Goal: Task Accomplishment & Management: Use online tool/utility

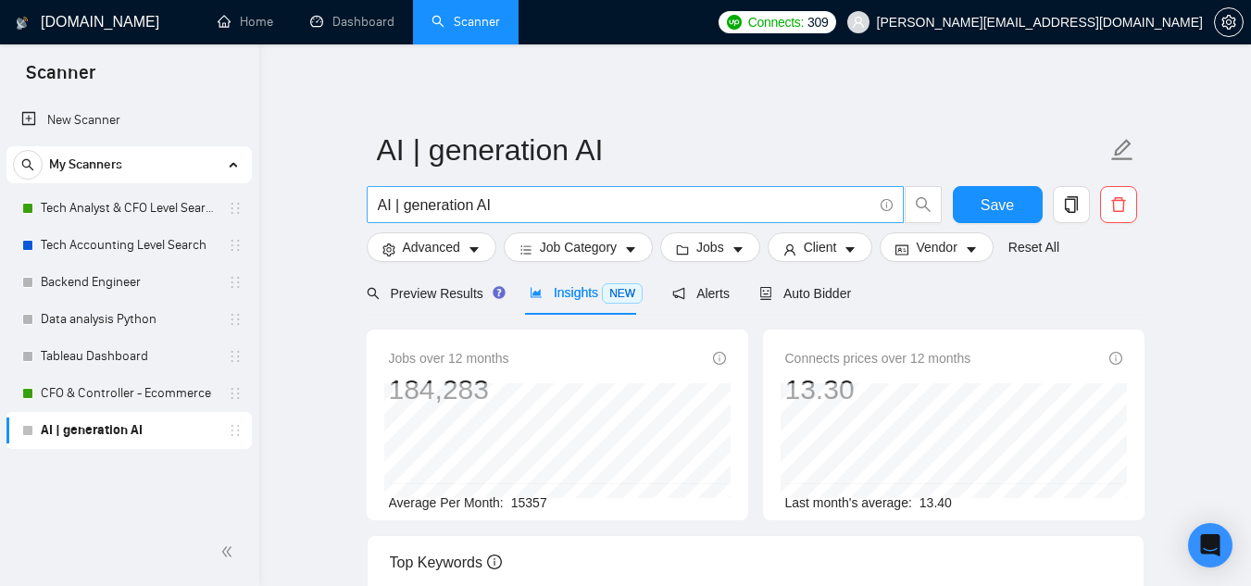
click at [553, 196] on input "AI | generation AI" at bounding box center [625, 205] width 495 height 23
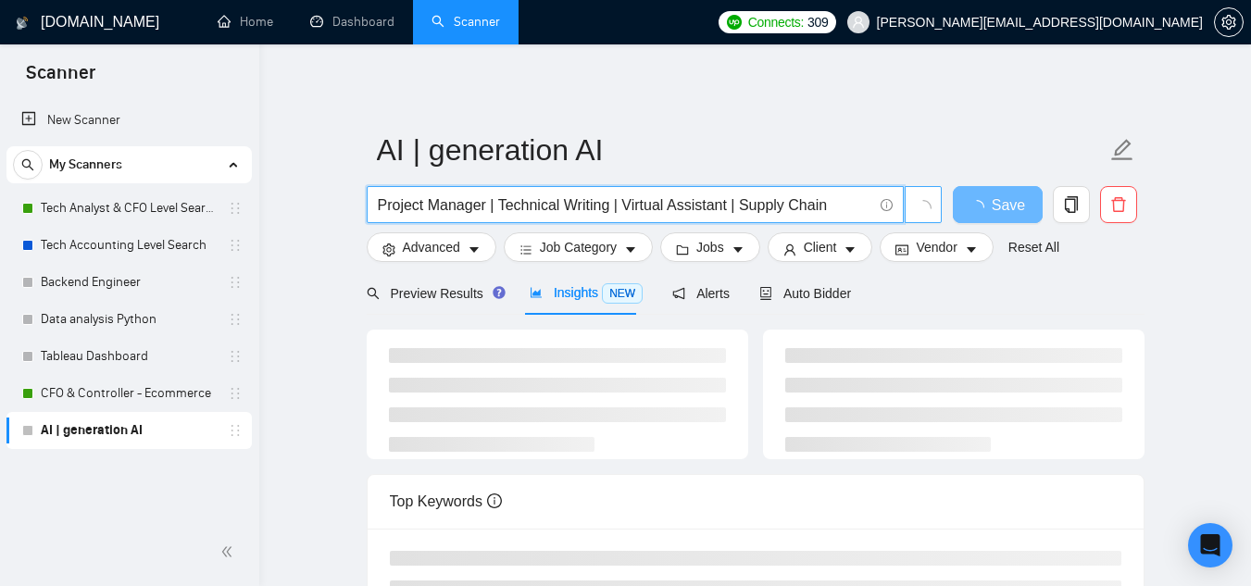
drag, startPoint x: 503, startPoint y: 207, endPoint x: 906, endPoint y: 207, distance: 402.9
click at [906, 207] on span "Project Manager | Technical Writing | Virtual Assistant | Supply Chain" at bounding box center [655, 204] width 576 height 37
click at [417, 197] on input "Project Manager | SaaS P" at bounding box center [625, 205] width 495 height 23
drag, startPoint x: 497, startPoint y: 207, endPoint x: 580, endPoint y: 210, distance: 82.5
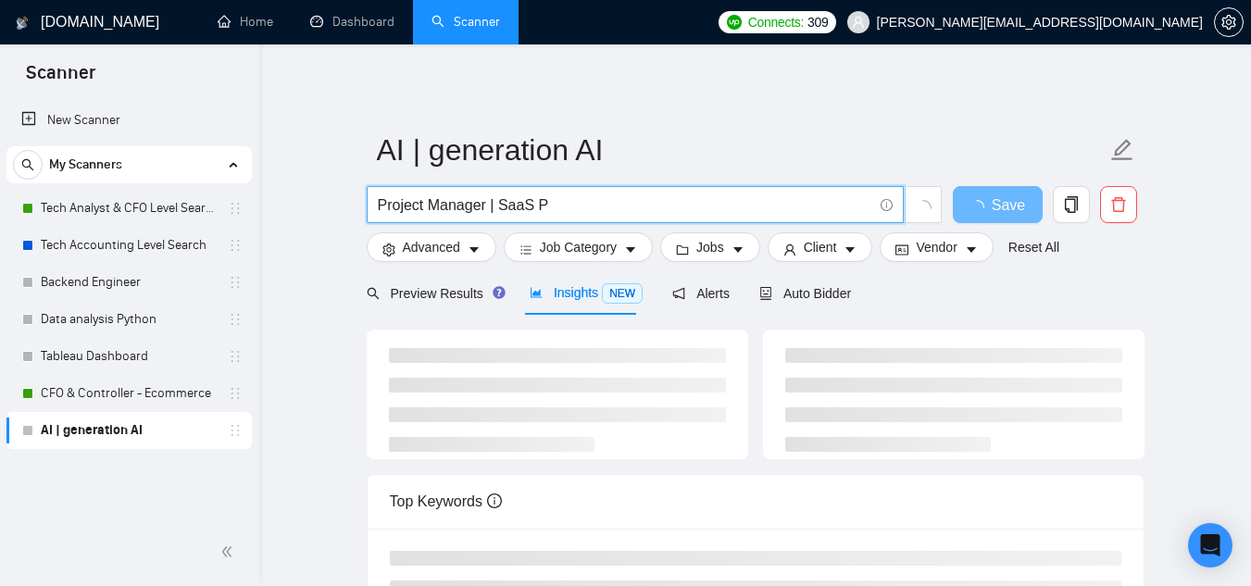
click at [580, 210] on input "Project Manager | SaaS P" at bounding box center [625, 205] width 495 height 23
click at [650, 207] on input "Project Manager | Cloud Architecture | Saas development" at bounding box center [625, 205] width 495 height 23
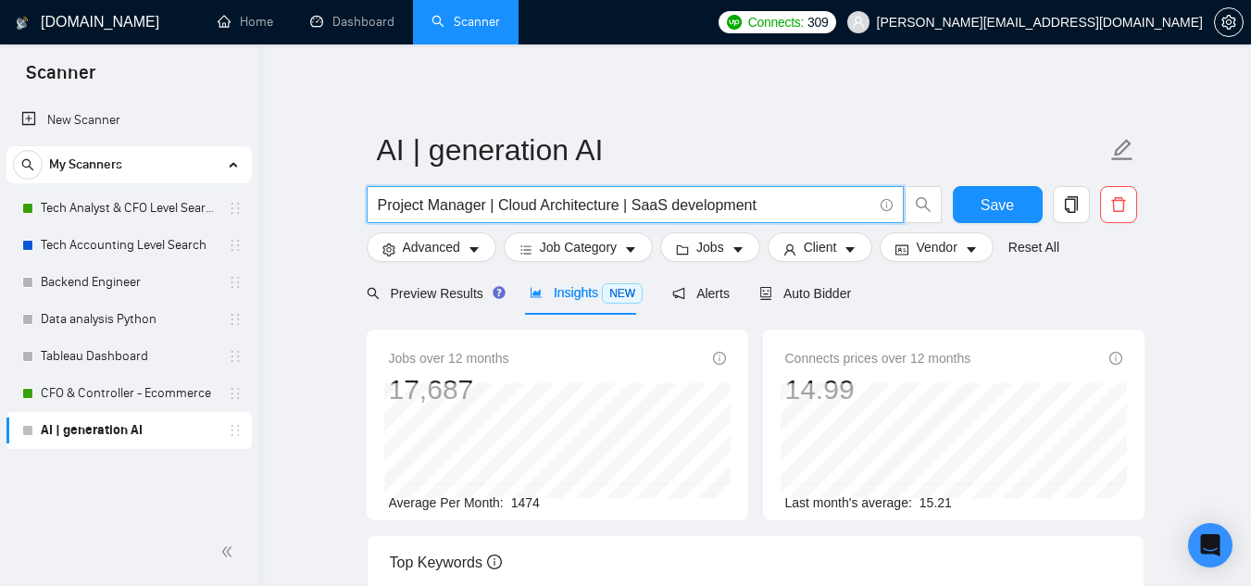
click at [793, 217] on span "Project Manager | Cloud Architecture | SaaS development" at bounding box center [635, 204] width 537 height 37
click at [554, 205] on input "Project Manager | Cloud Architecture | SaaS development" at bounding box center [625, 205] width 495 height 23
paste input "ISO 27001 internal audit"
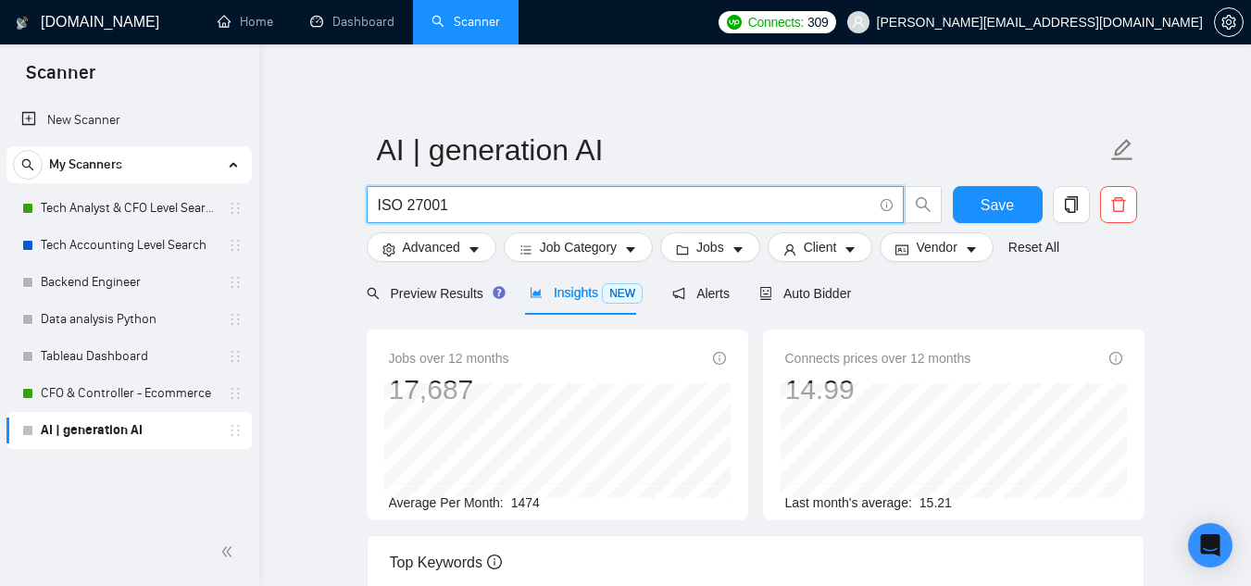
click at [554, 205] on input "ISO 27001" at bounding box center [625, 205] width 495 height 23
paste input "SOC 2"
paste input "HIPAA compliance specialist"
paste input "GRC"
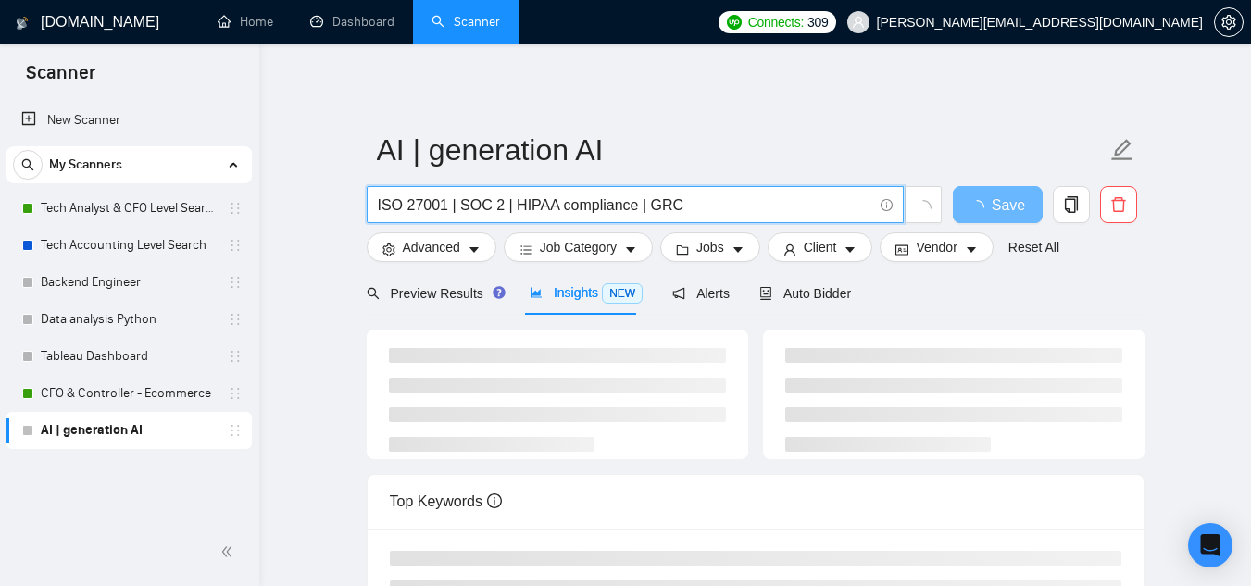
drag, startPoint x: 633, startPoint y: 207, endPoint x: 698, endPoint y: 207, distance: 65.8
click at [698, 207] on input "ISO 27001 | SOC 2 | HIPAA compliance | GRC" at bounding box center [625, 205] width 495 height 23
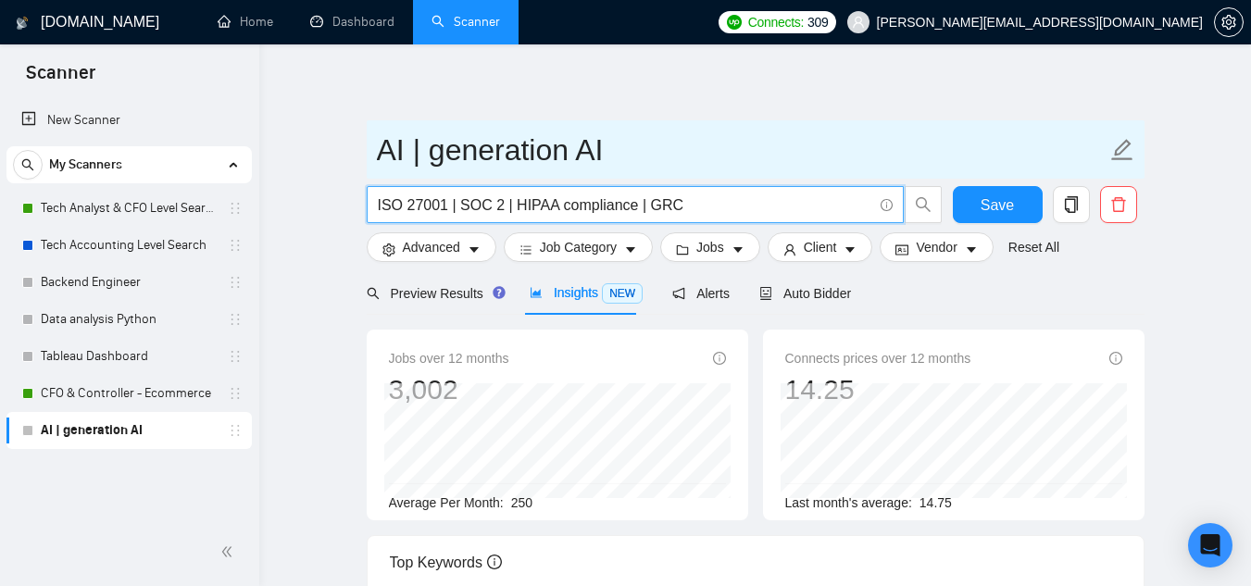
type input "ISO 27001 | SOC 2 | HIPAA compliance | GRC"
click at [461, 150] on input "AI | generation AI" at bounding box center [742, 150] width 730 height 46
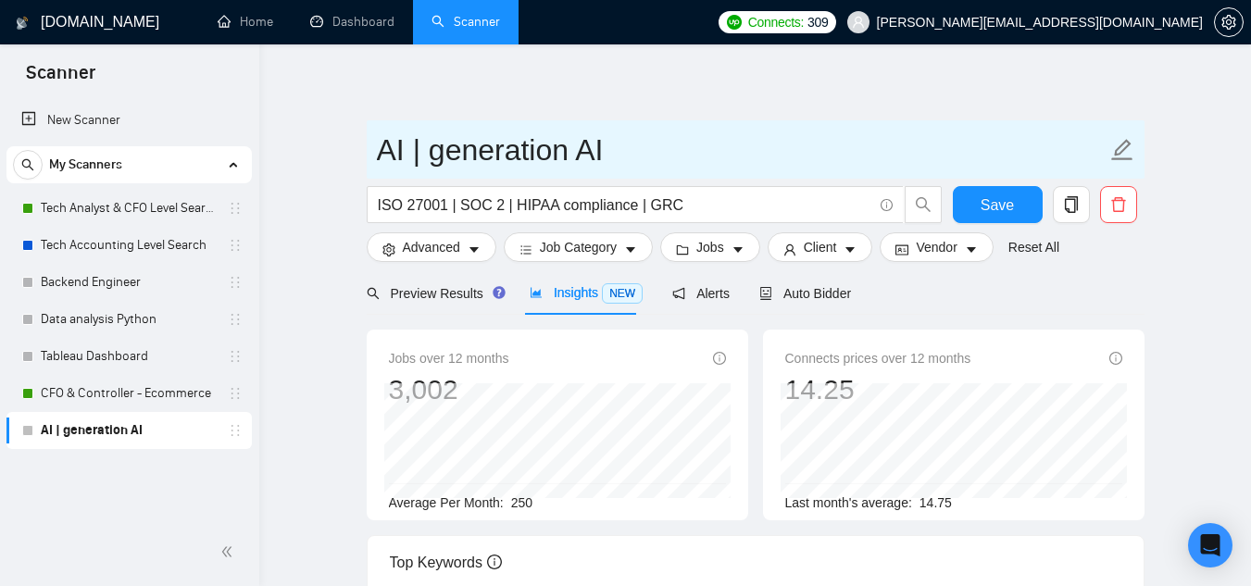
click at [461, 150] on input "AI | generation AI" at bounding box center [742, 150] width 730 height 46
paste input "ISO 27001 | SOC 2 | HIPAA compliance | GRC"
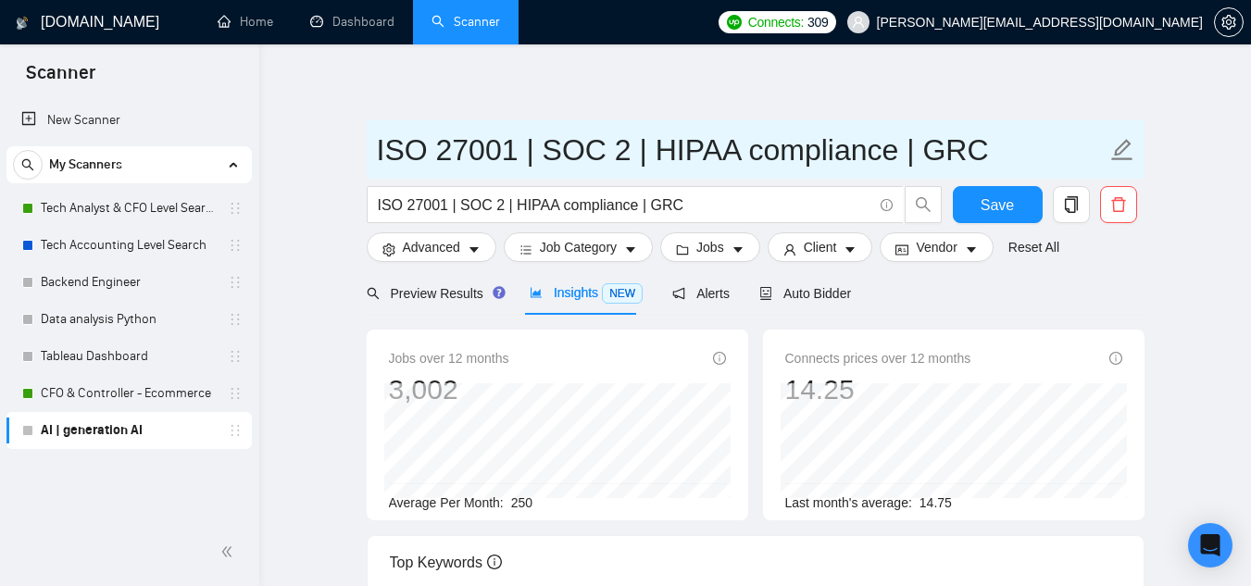
type input "ISO 27001 | SOC 2 | HIPAA compliance | GRC"
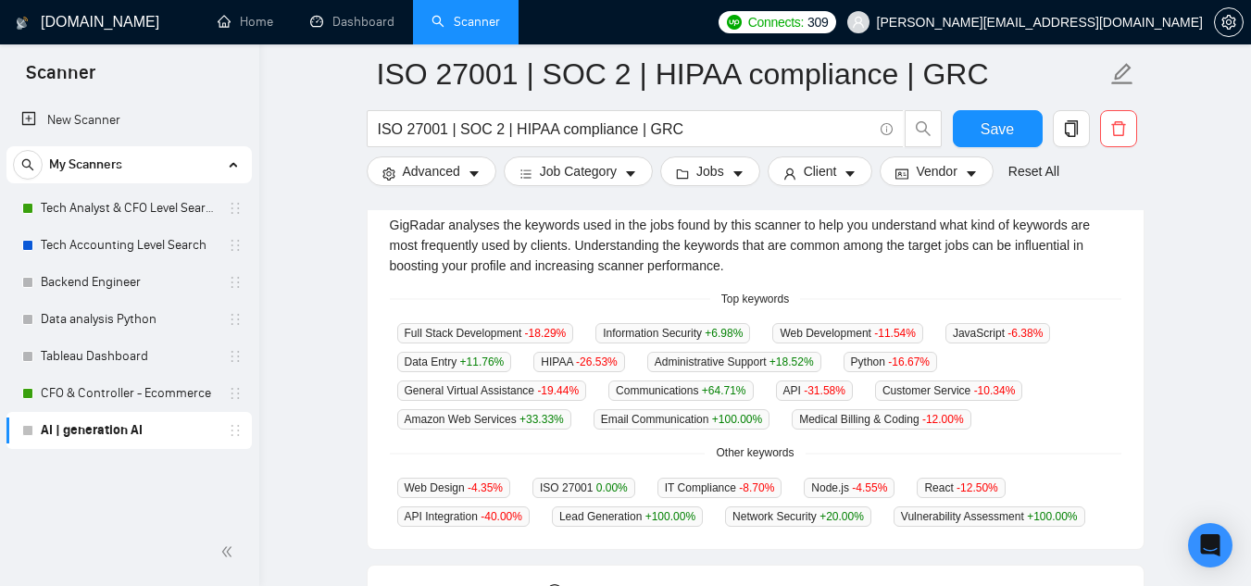
scroll to position [417, 0]
